Goal: Task Accomplishment & Management: Manage account settings

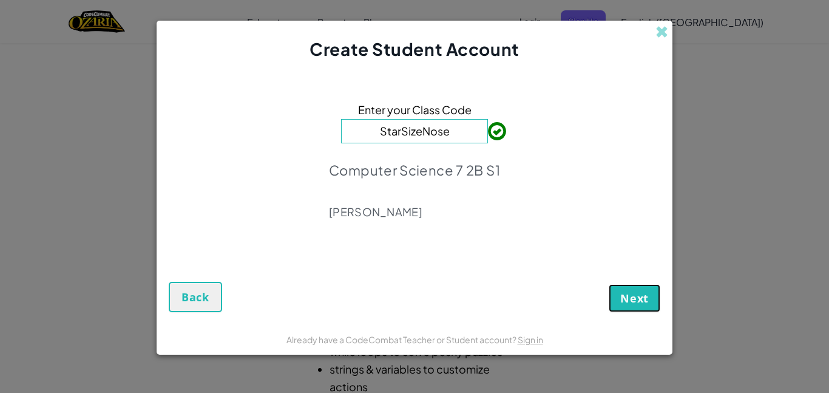
click at [633, 285] on button "Next" at bounding box center [635, 298] width 52 height 28
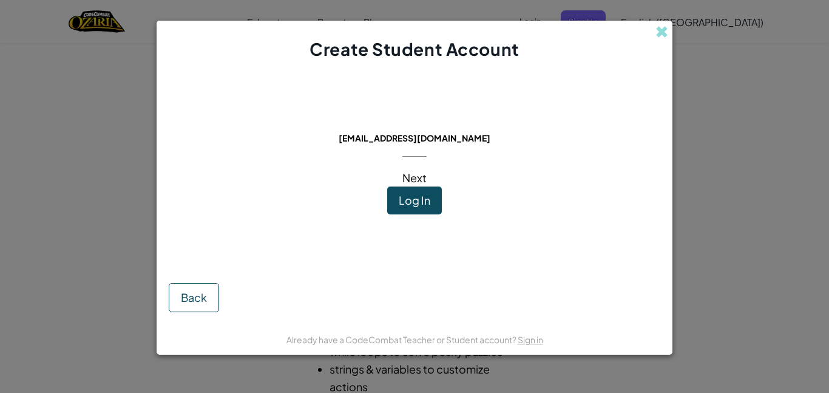
click at [420, 179] on span "Next" at bounding box center [414, 177] width 24 height 14
click at [436, 196] on button "Log In" at bounding box center [414, 200] width 55 height 28
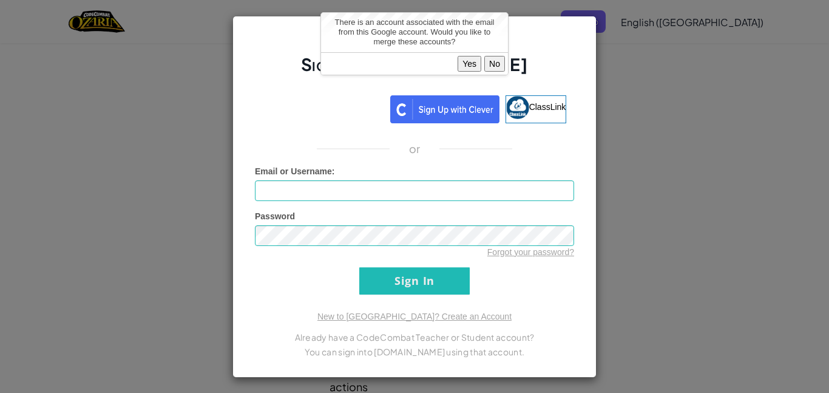
click at [474, 63] on button "Yes" at bounding box center [469, 64] width 24 height 16
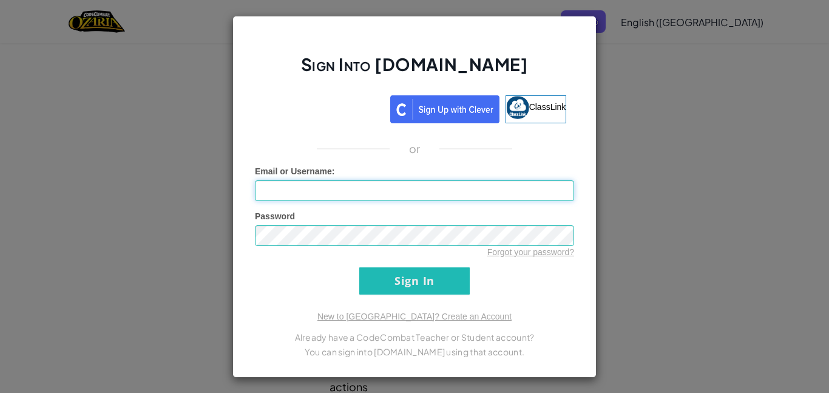
click at [366, 181] on input "Email or Username :" at bounding box center [414, 190] width 319 height 21
type input "[EMAIL_ADDRESS][DOMAIN_NAME]"
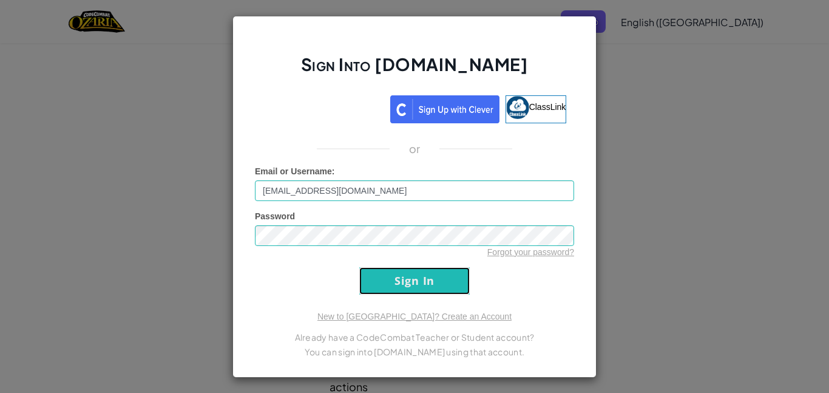
click at [383, 277] on input "Sign In" at bounding box center [414, 280] width 110 height 27
